Goal: Transaction & Acquisition: Purchase product/service

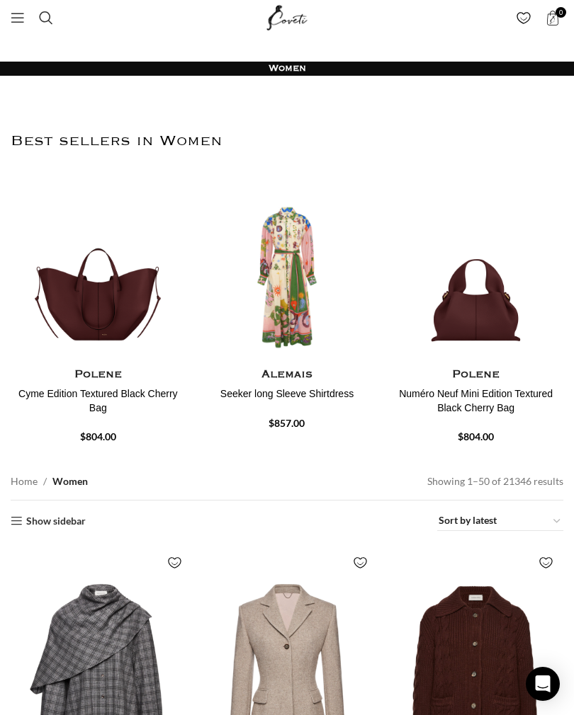
click at [47, 19] on span "Search" at bounding box center [46, 18] width 14 height 14
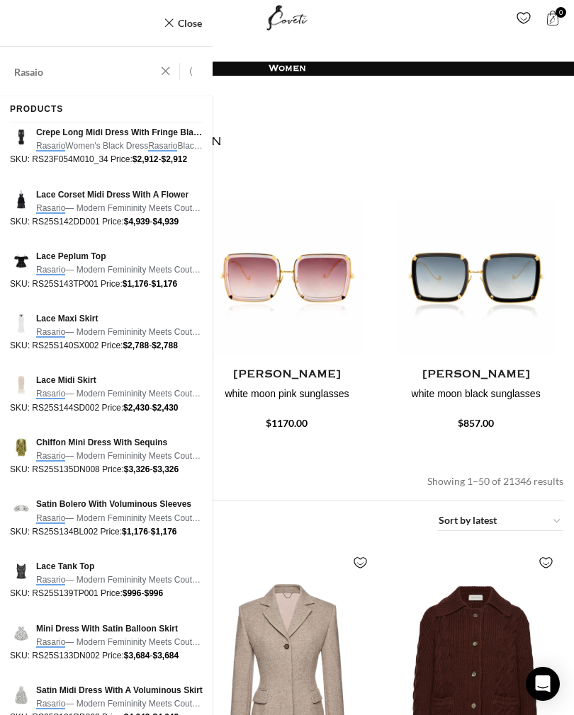
type input "Rasaio"
click at [196, 72] on button "Search" at bounding box center [196, 72] width 33 height 50
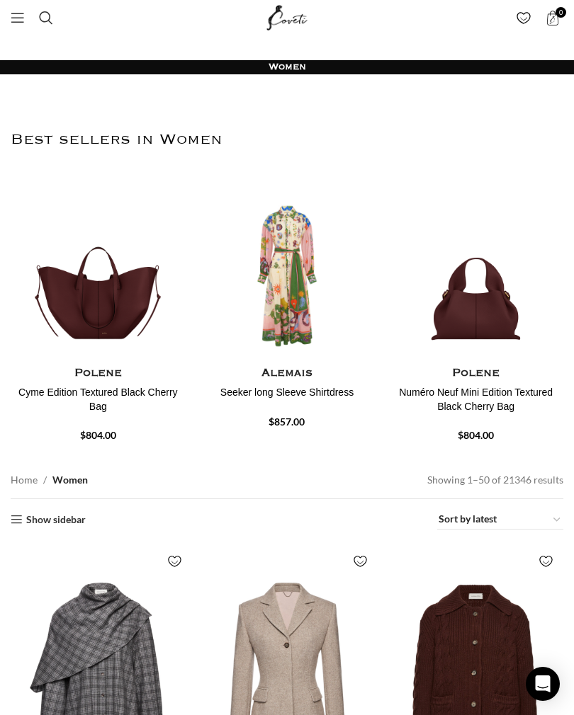
click at [53, 16] on link "Search" at bounding box center [46, 18] width 28 height 28
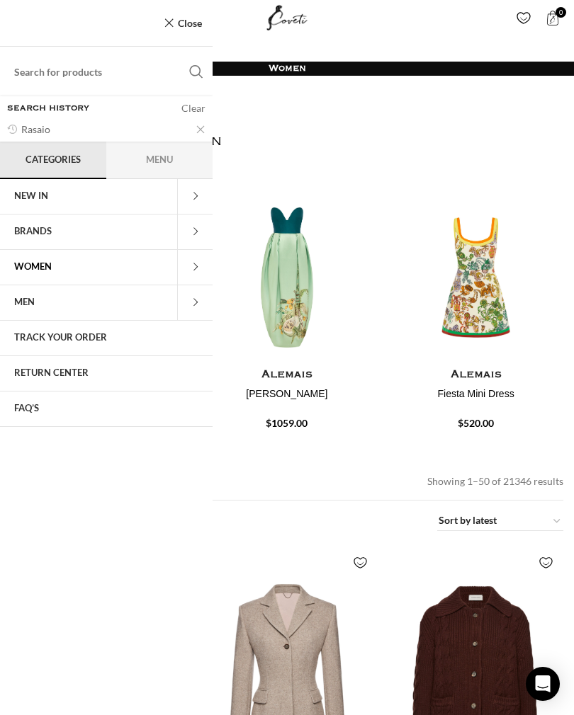
click at [197, 227] on span at bounding box center [194, 232] width 35 height 35
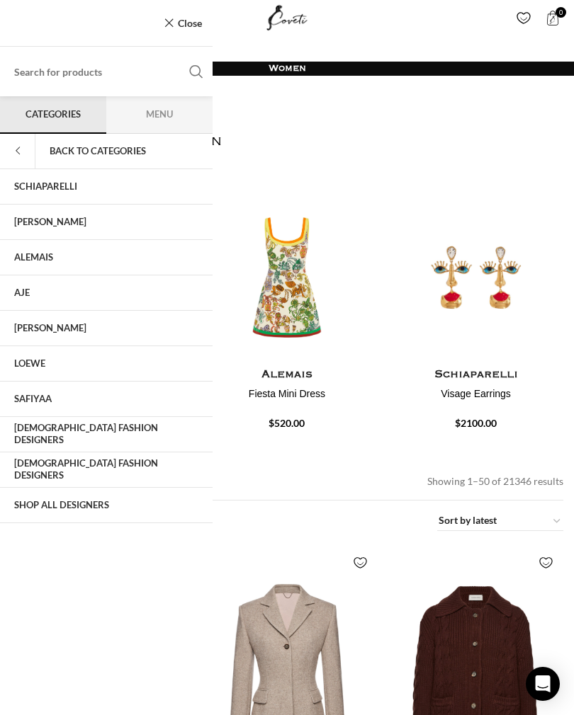
click at [19, 149] on span at bounding box center [17, 151] width 35 height 35
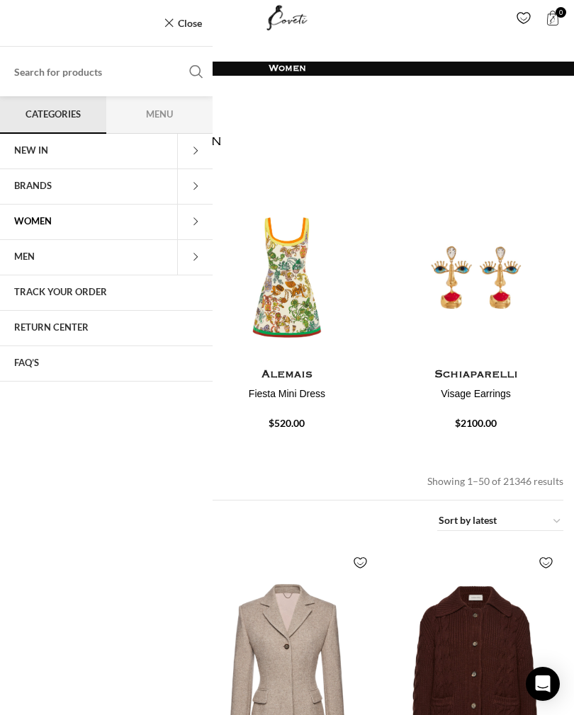
click at [171, 19] on link "Close" at bounding box center [183, 23] width 38 height 18
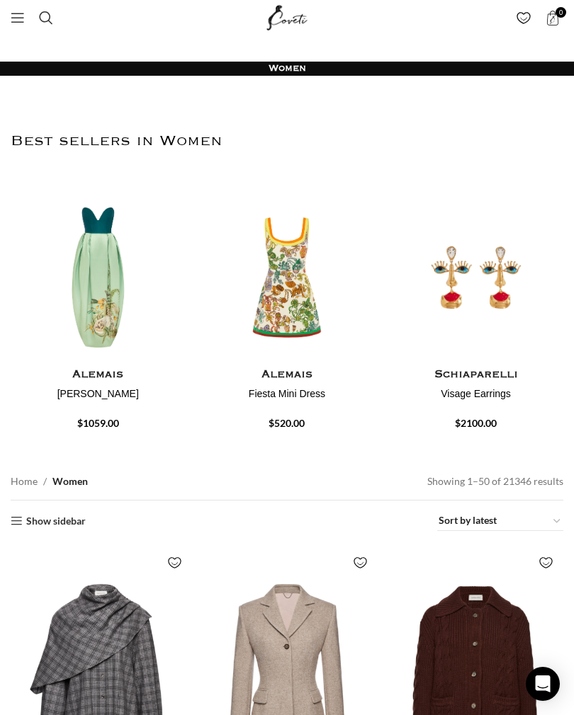
click at [49, 11] on span "Search" at bounding box center [46, 18] width 14 height 14
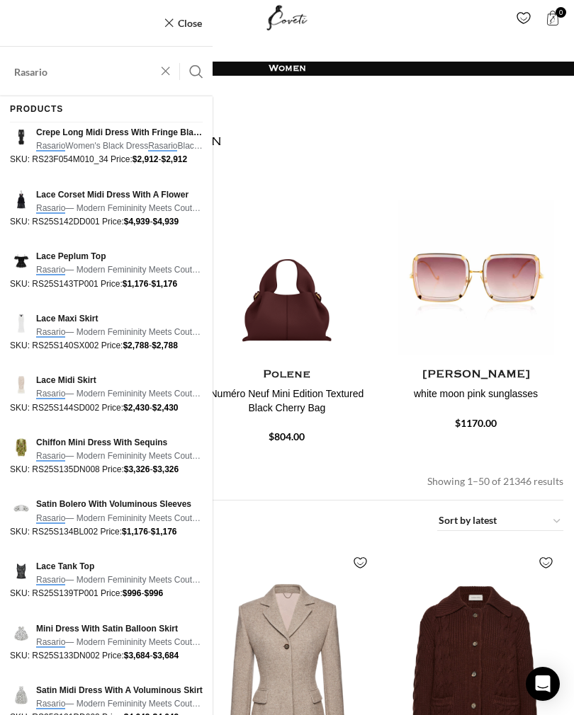
type input "Rasario"
click at [196, 72] on button "Search" at bounding box center [196, 72] width 33 height 50
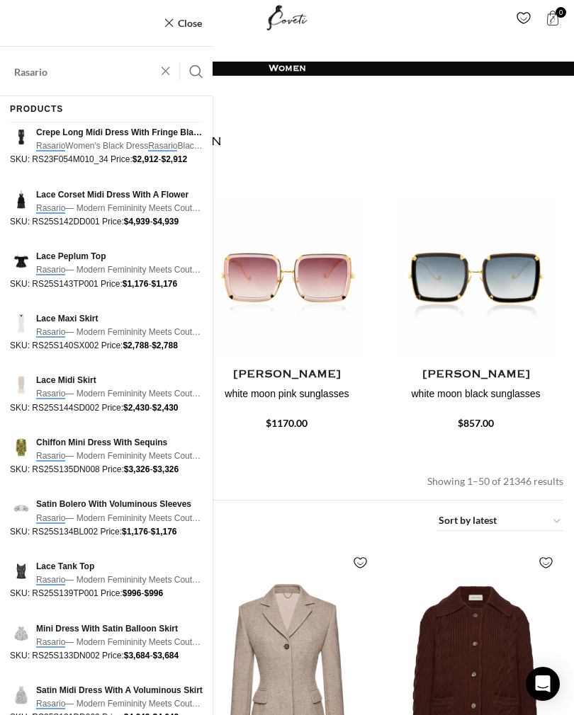
click at [196, 72] on button "Search" at bounding box center [196, 72] width 33 height 50
click at [196, 71] on button "Search" at bounding box center [196, 72] width 33 height 50
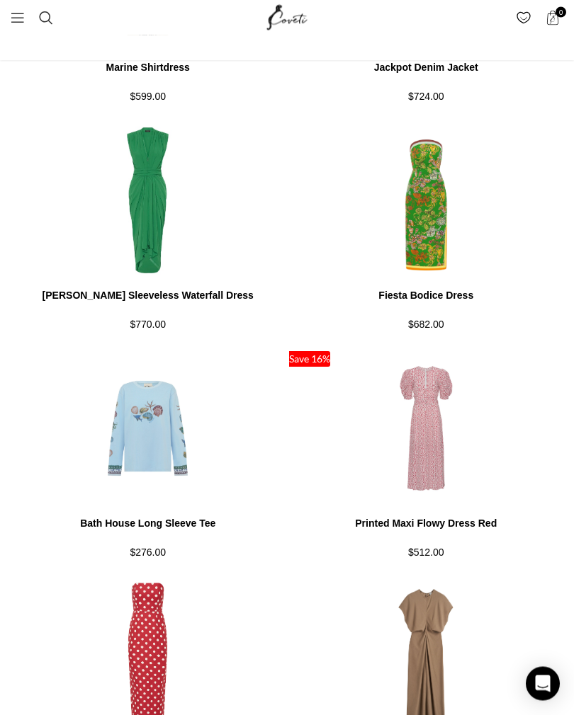
scroll to position [1852, 0]
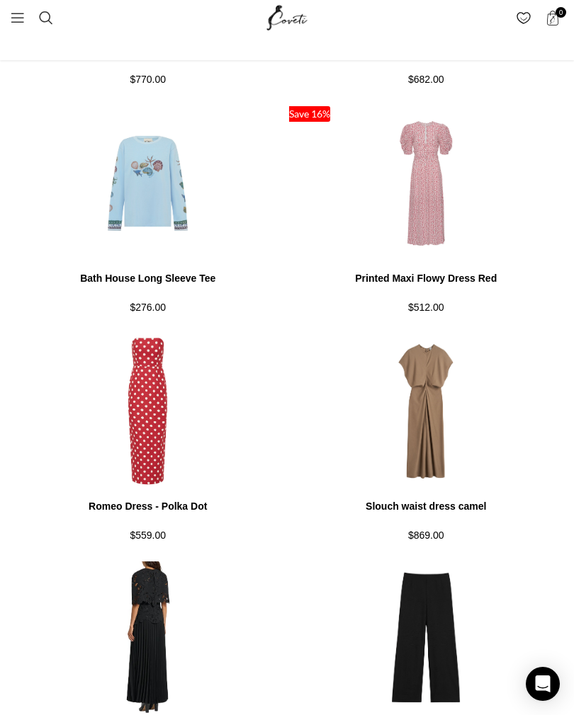
click at [47, 19] on span "Search" at bounding box center [46, 18] width 14 height 14
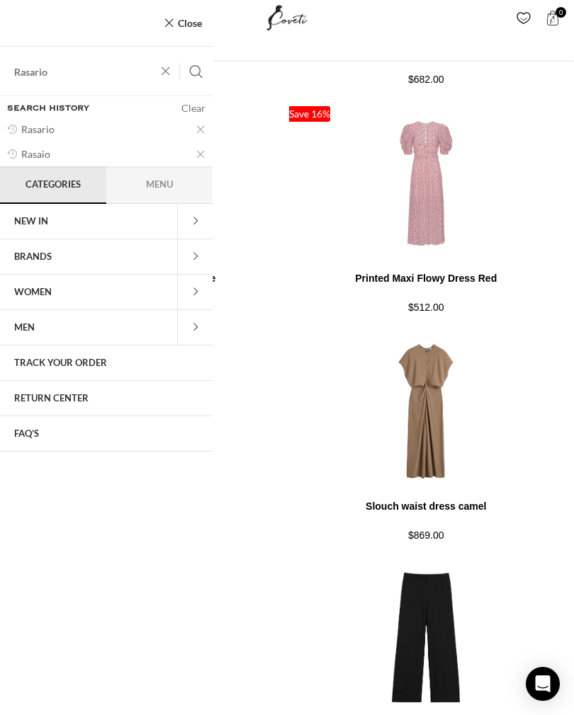
scroll to position [1935, 0]
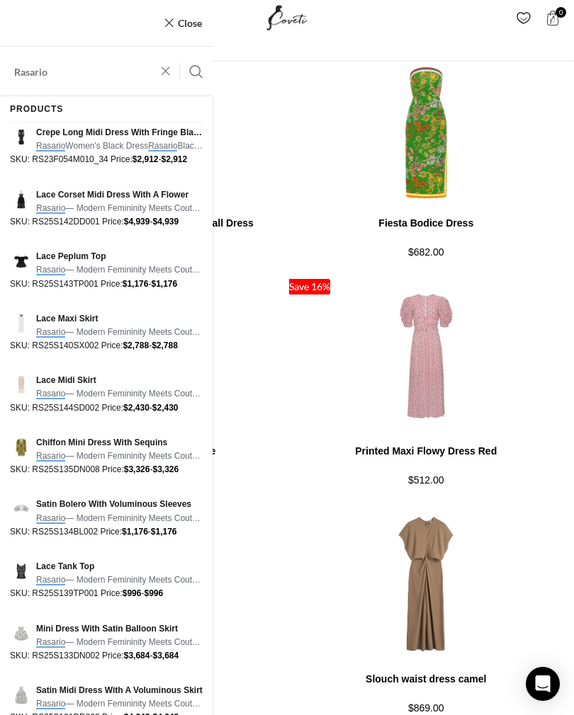
click at [196, 72] on button "Search" at bounding box center [196, 72] width 33 height 50
click at [195, 59] on button "Search" at bounding box center [196, 72] width 33 height 50
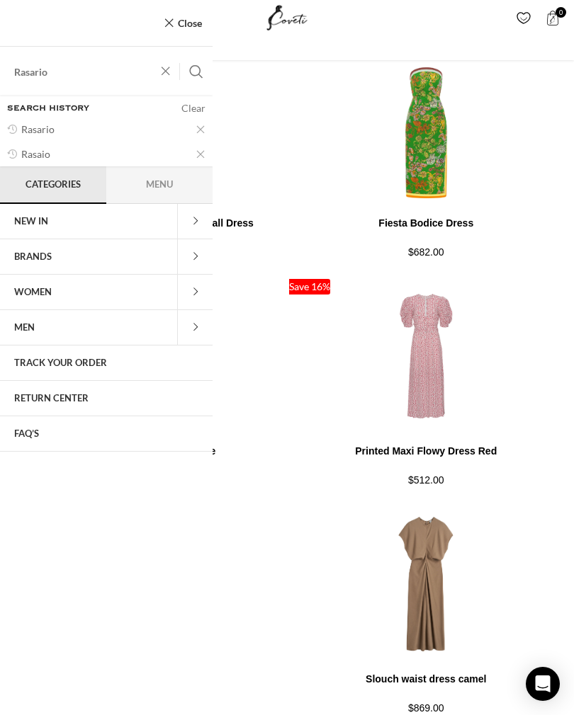
click at [193, 74] on button "Search" at bounding box center [196, 72] width 33 height 50
click at [45, 121] on link "Rasario" at bounding box center [98, 129] width 188 height 25
click at [39, 132] on link "Rasario" at bounding box center [98, 129] width 188 height 25
click at [177, 21] on link "Close" at bounding box center [183, 23] width 38 height 18
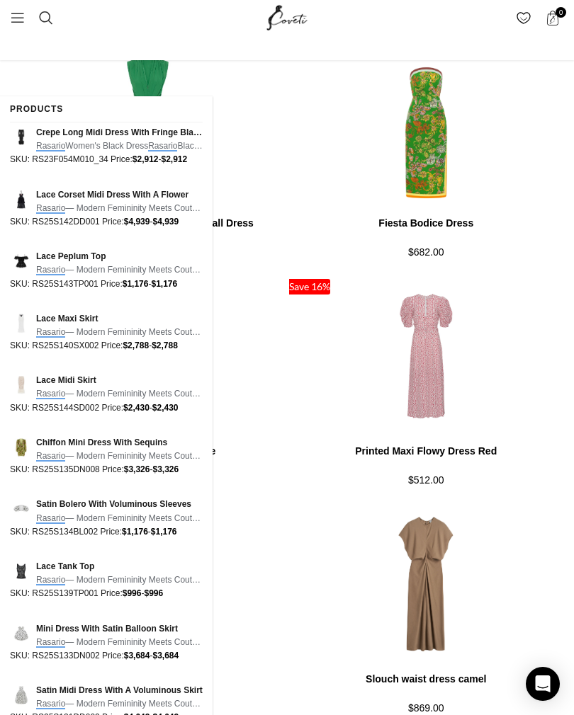
type input "Rasario"
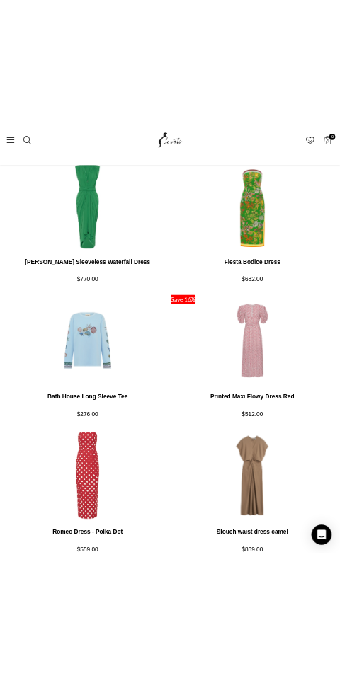
scroll to position [1349, 0]
